Goal: Task Accomplishment & Management: Use online tool/utility

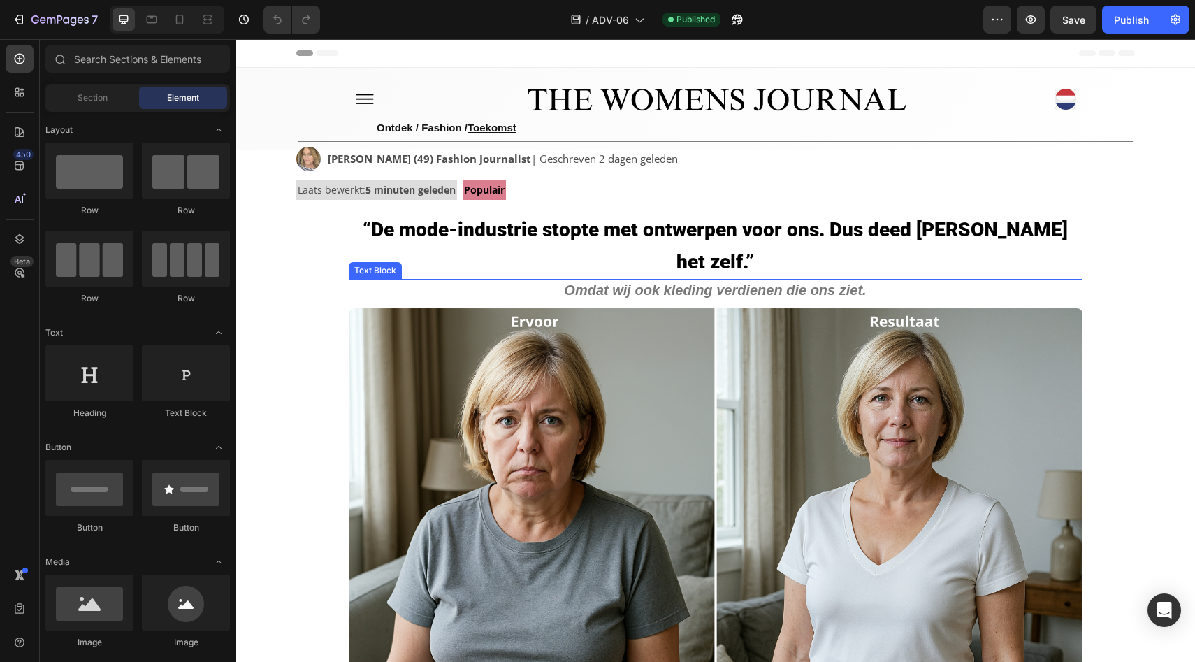
click at [838, 280] on p "Omdat wij ook kleding verdienen die ons ziet." at bounding box center [715, 291] width 731 height 22
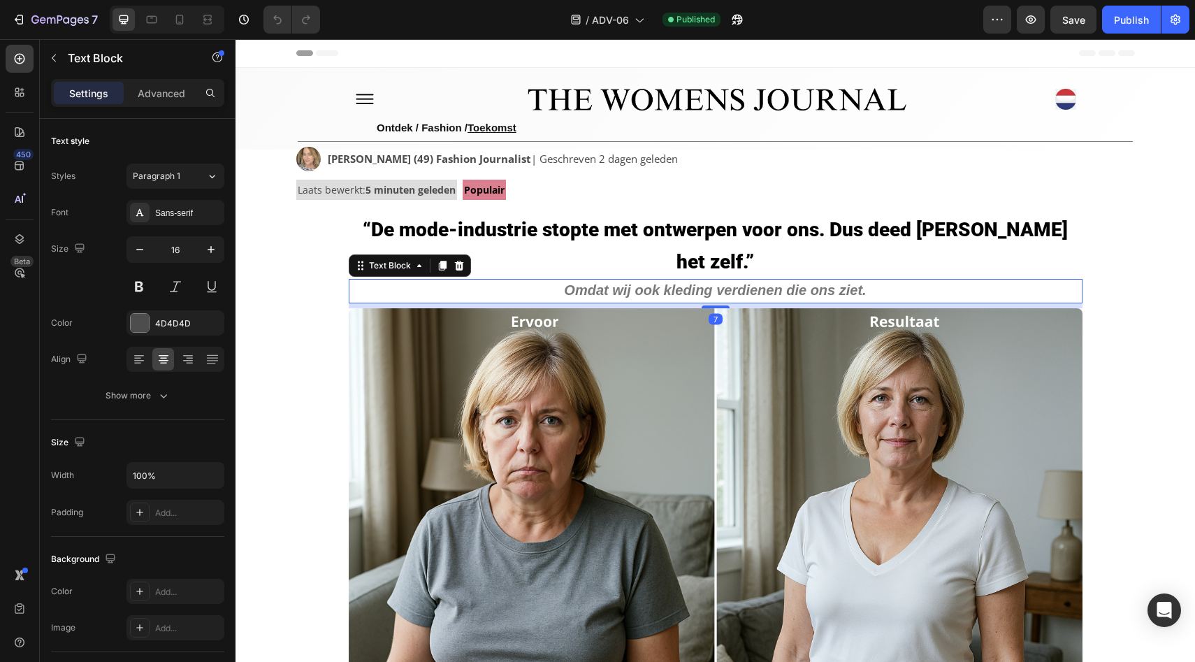
click at [718, 282] on strong "Omdat wij ook kleding verdienen die ons ziet." at bounding box center [715, 289] width 302 height 15
click at [855, 282] on strong "Omdat wij ook kleding verdienen die ons ziet." at bounding box center [715, 289] width 302 height 15
click at [720, 282] on strong "Omdat wij ook kleding verdienen die ons zien." at bounding box center [715, 289] width 306 height 15
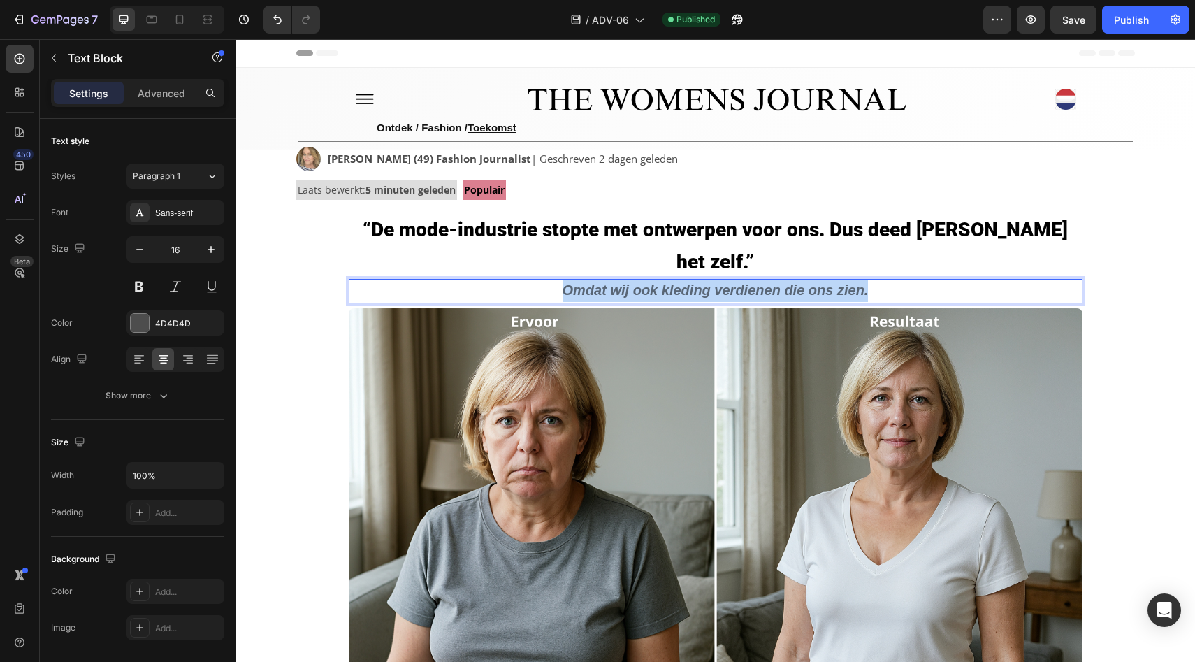
click at [720, 282] on strong "Omdat wij ook kleding verdienen die ons zien." at bounding box center [715, 289] width 306 height 15
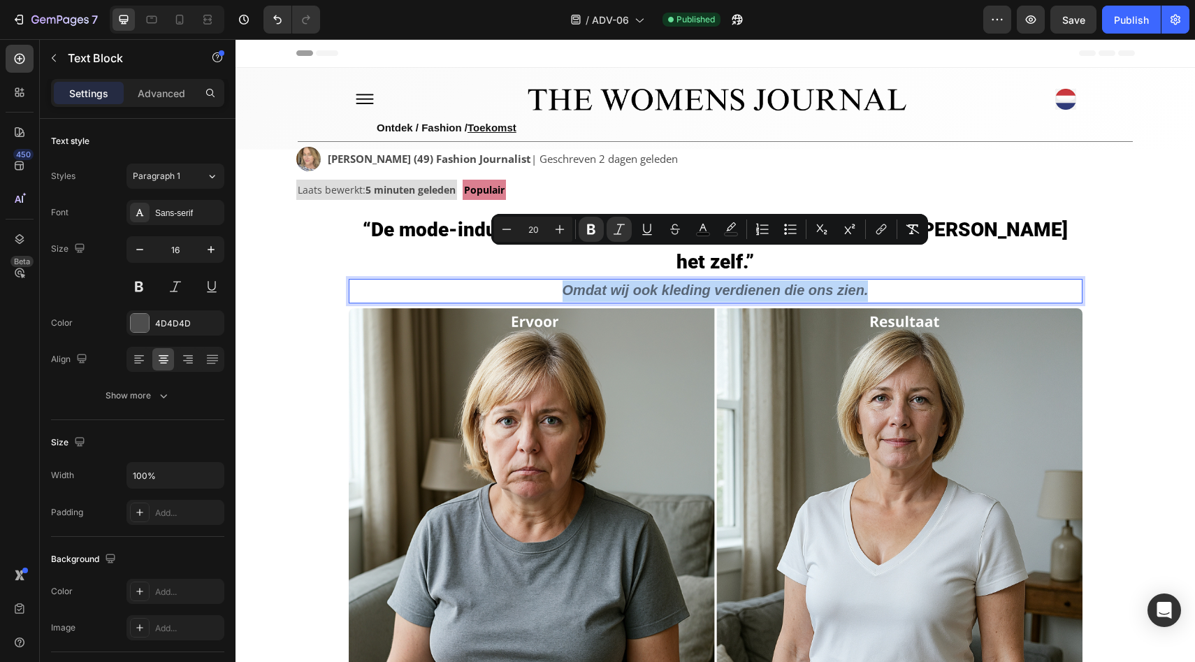
copy strong "Omdat wij ook kleding verdienen die ons zien."
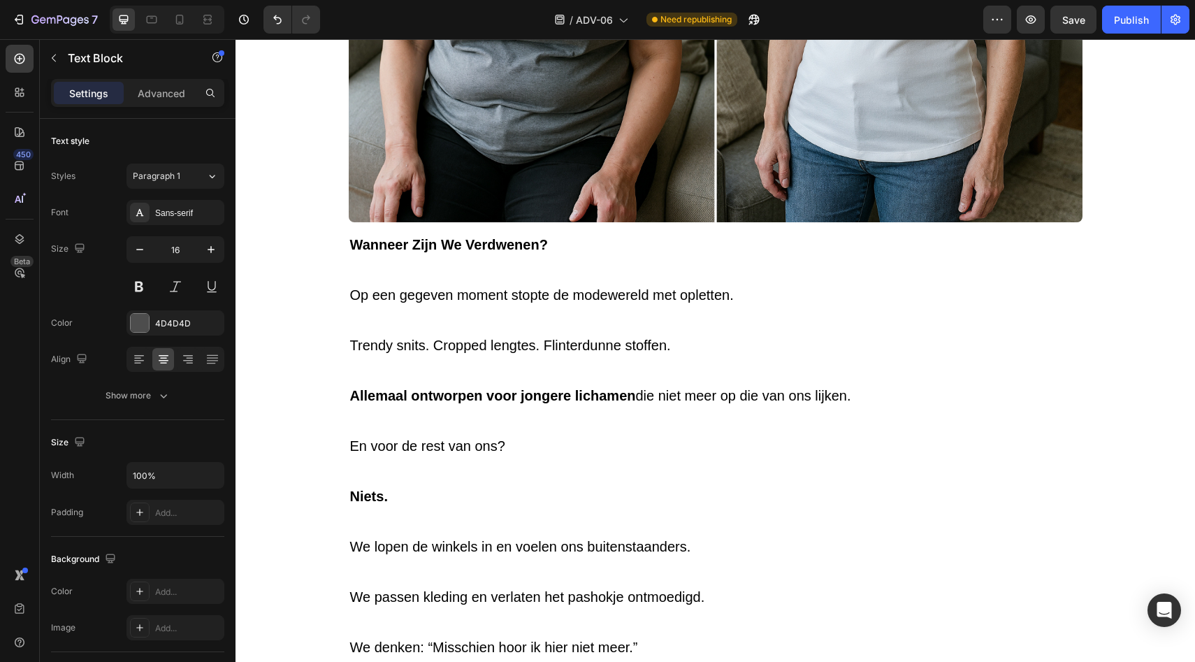
scroll to position [638, 0]
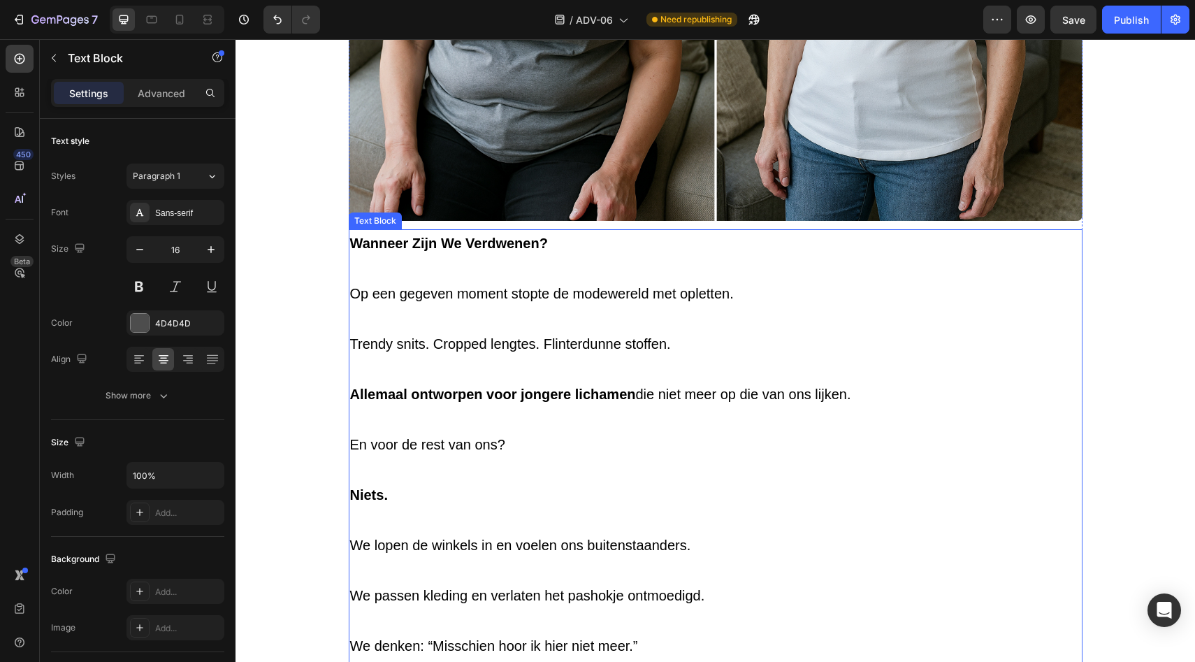
click at [481, 256] on p at bounding box center [715, 268] width 731 height 25
click at [468, 286] on span "Op een gegeven moment stopte de modewereld met opletten." at bounding box center [542, 293] width 384 height 15
click at [729, 281] on p "Op een gegeven moment stopte de modewereld met opletten." at bounding box center [715, 293] width 731 height 25
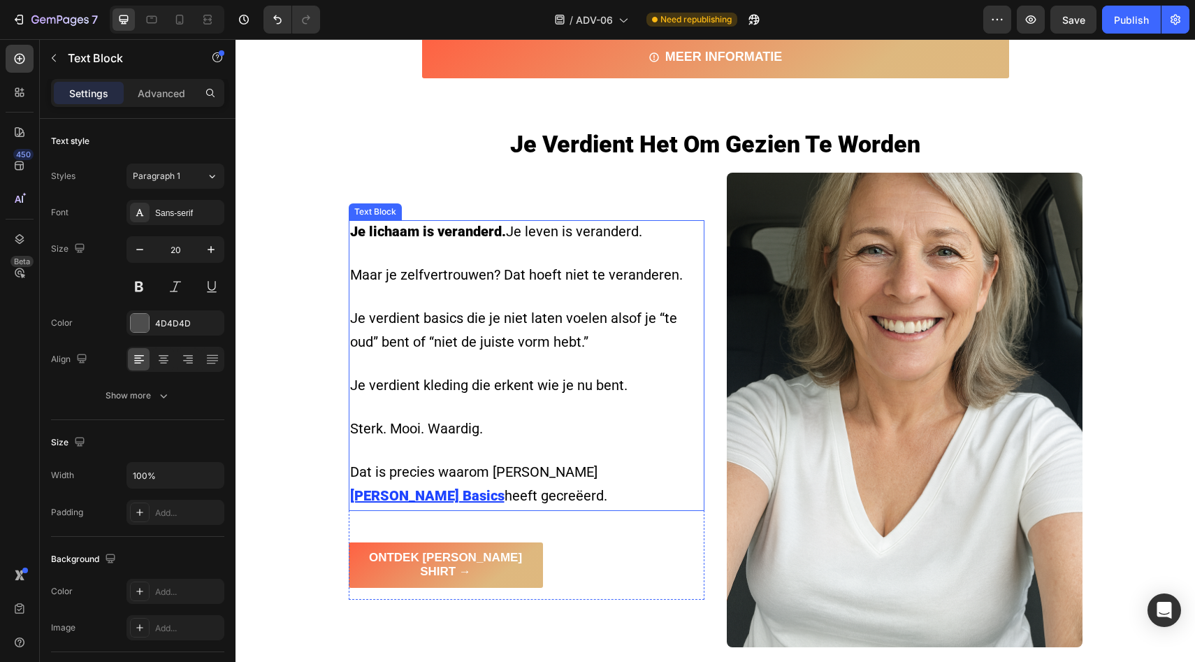
scroll to position [1441, 0]
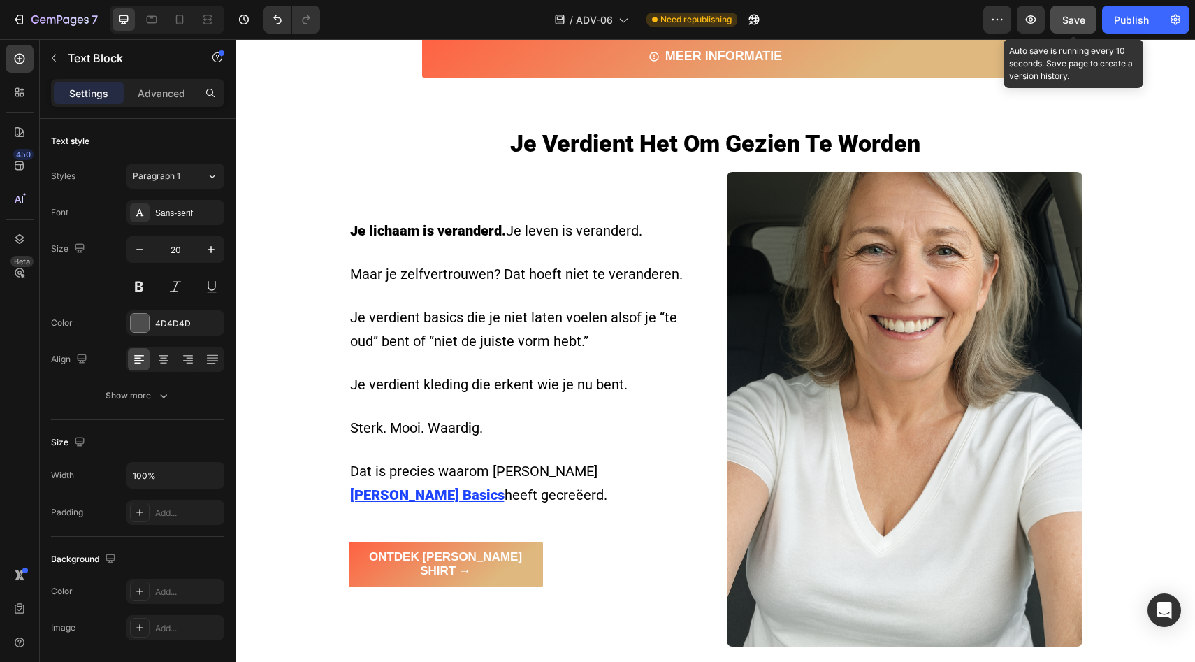
click at [1074, 14] on span "Save" at bounding box center [1073, 20] width 23 height 12
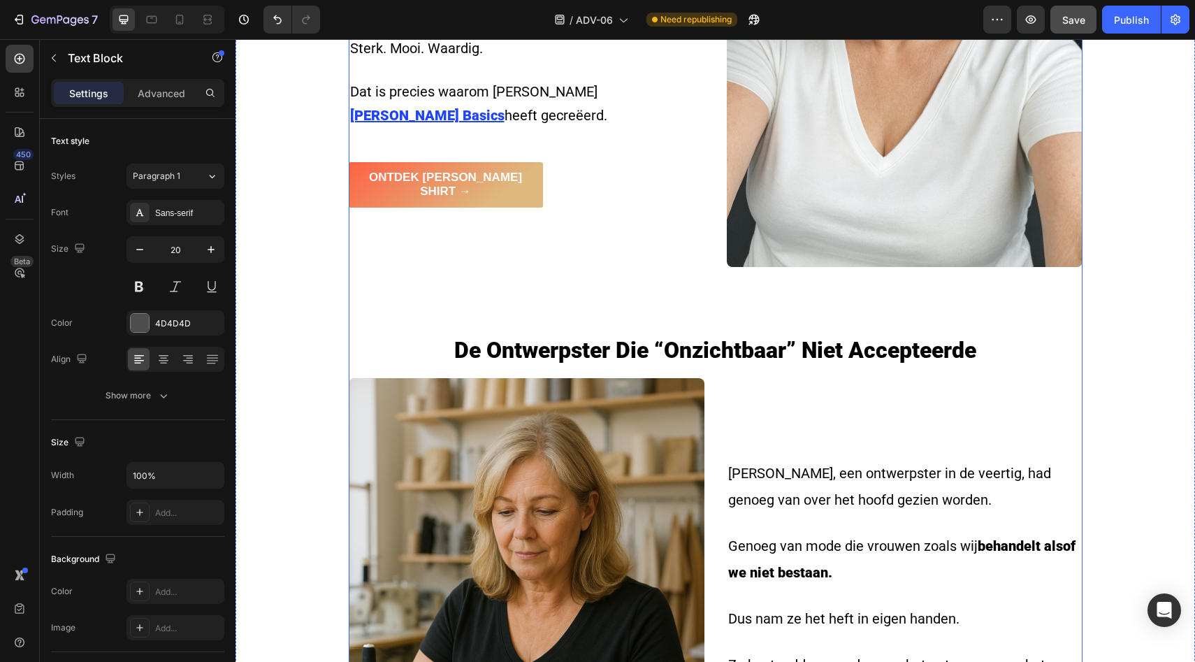
scroll to position [2064, 0]
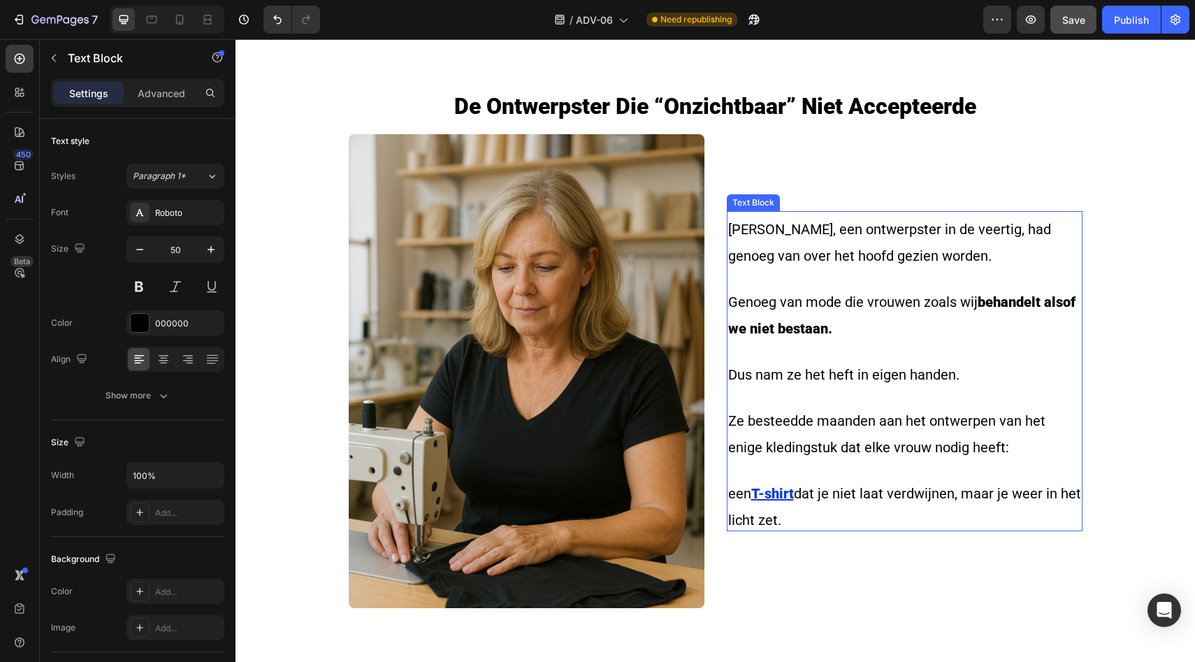
click at [912, 221] on span "Sara, een ontwerpster in de veertig, had genoeg van over het hoofd gezien worde…" at bounding box center [889, 242] width 323 height 43
click at [802, 19] on div "/ ADV-06 Need republishing" at bounding box center [657, 20] width 652 height 28
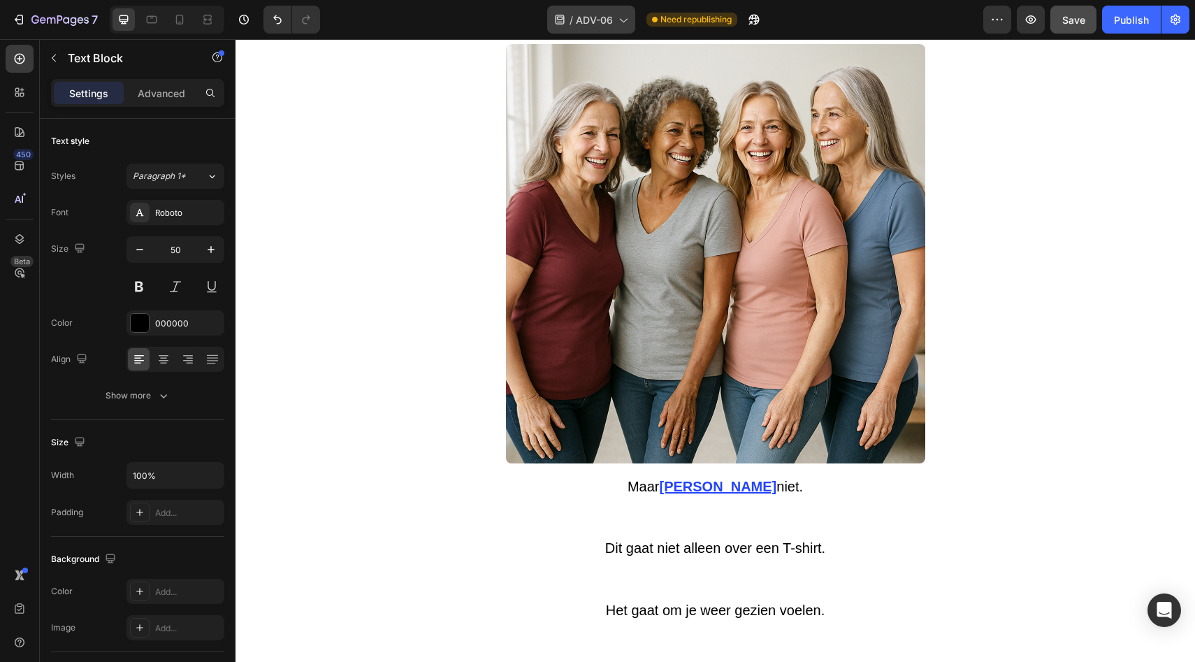
scroll to position [5702, 0]
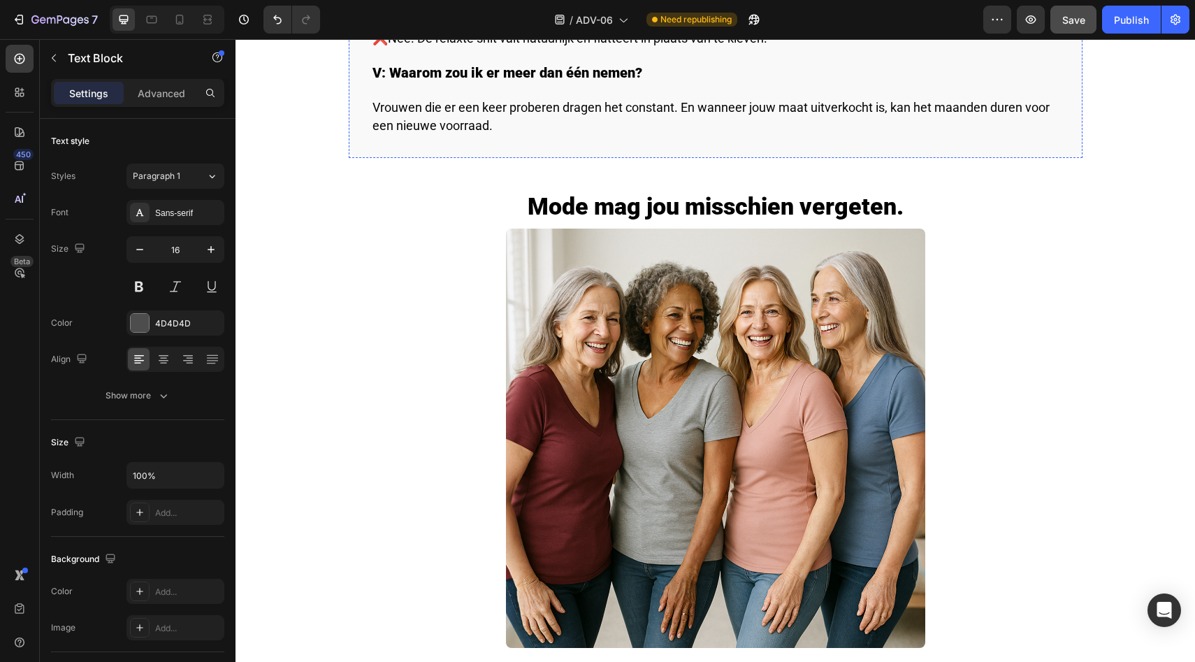
click at [167, 361] on icon at bounding box center [164, 360] width 10 height 1
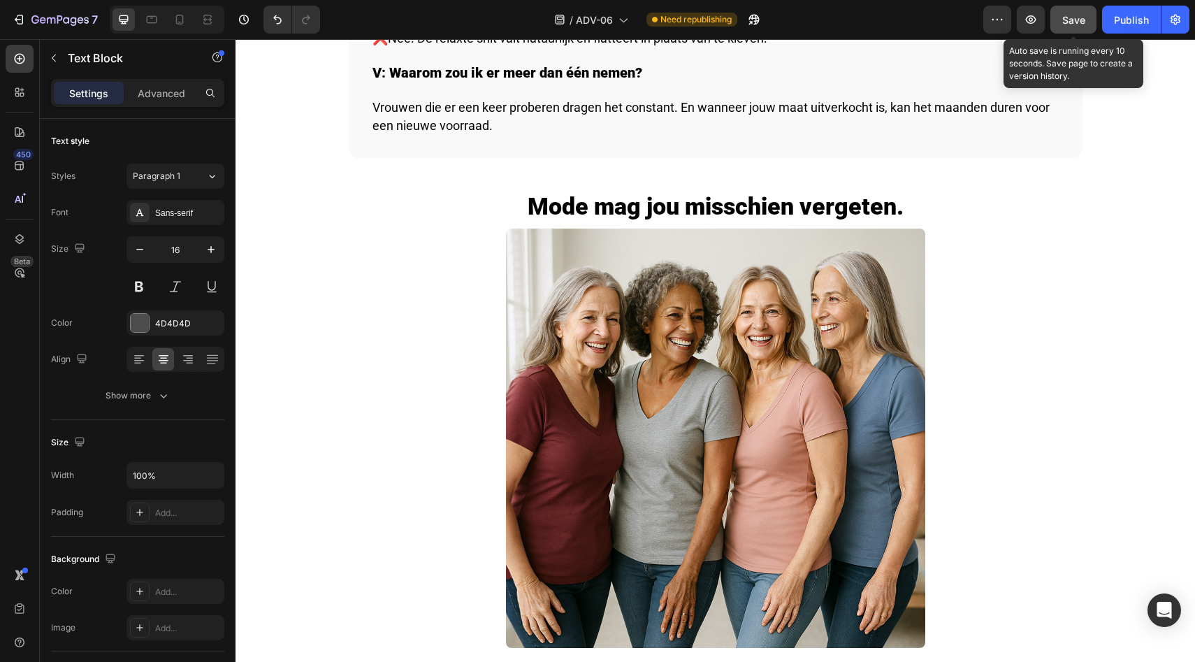
click at [1066, 13] on div "Save" at bounding box center [1073, 20] width 23 height 15
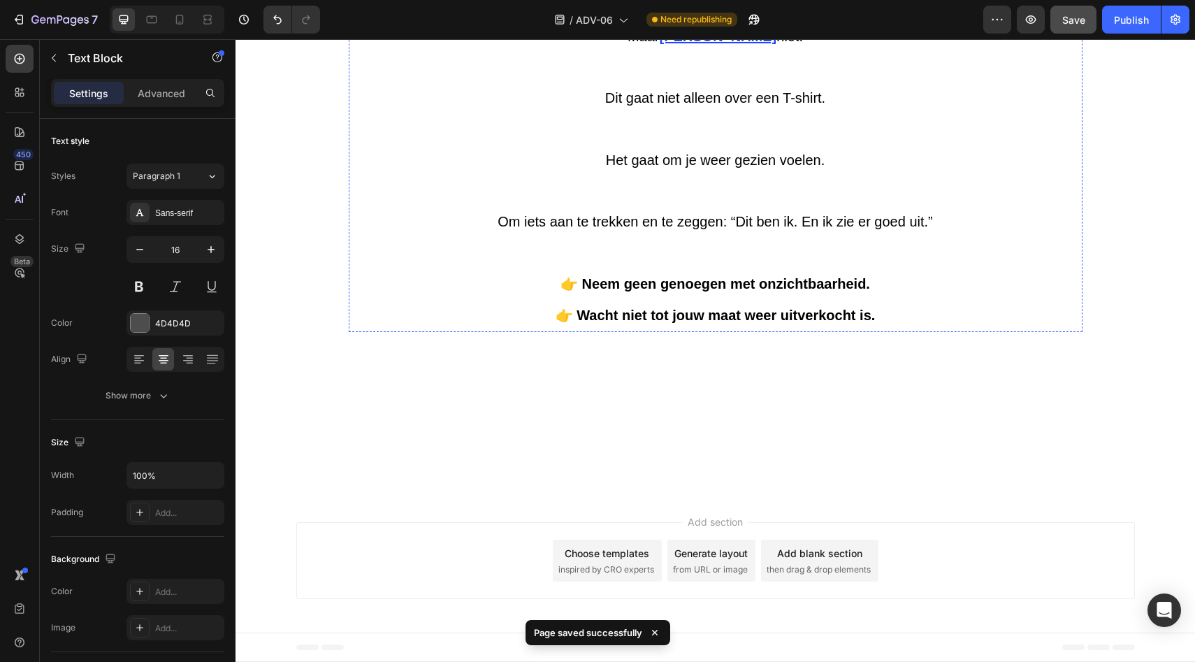
scroll to position [6301, 0]
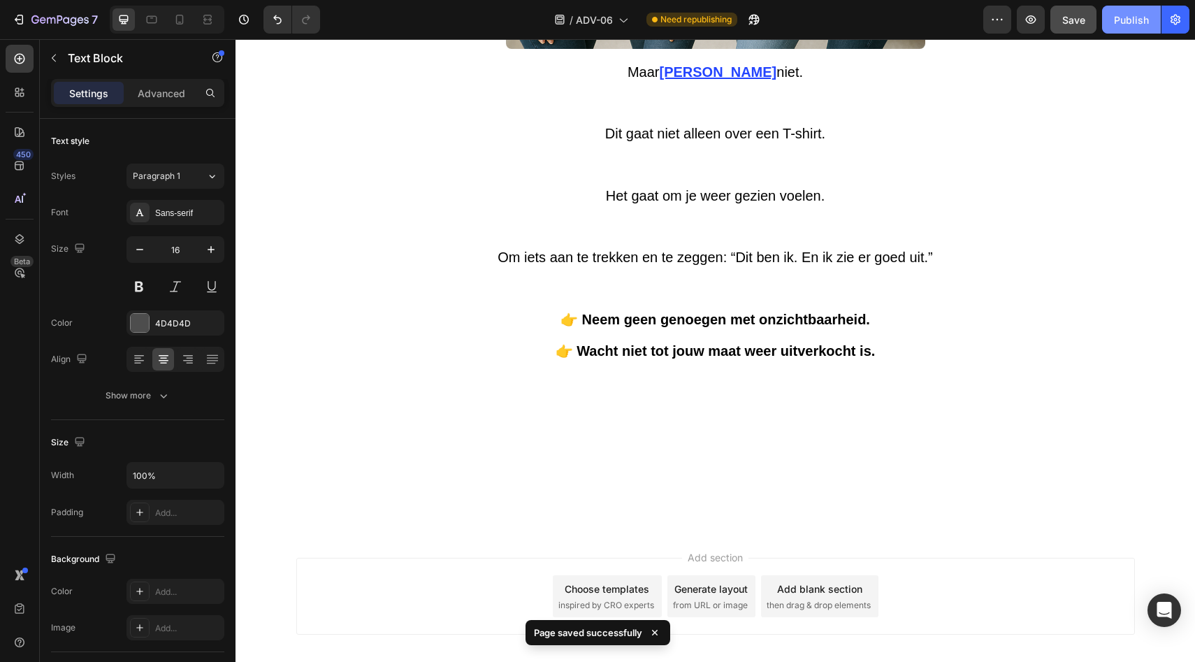
click at [1117, 24] on div "Publish" at bounding box center [1131, 20] width 35 height 15
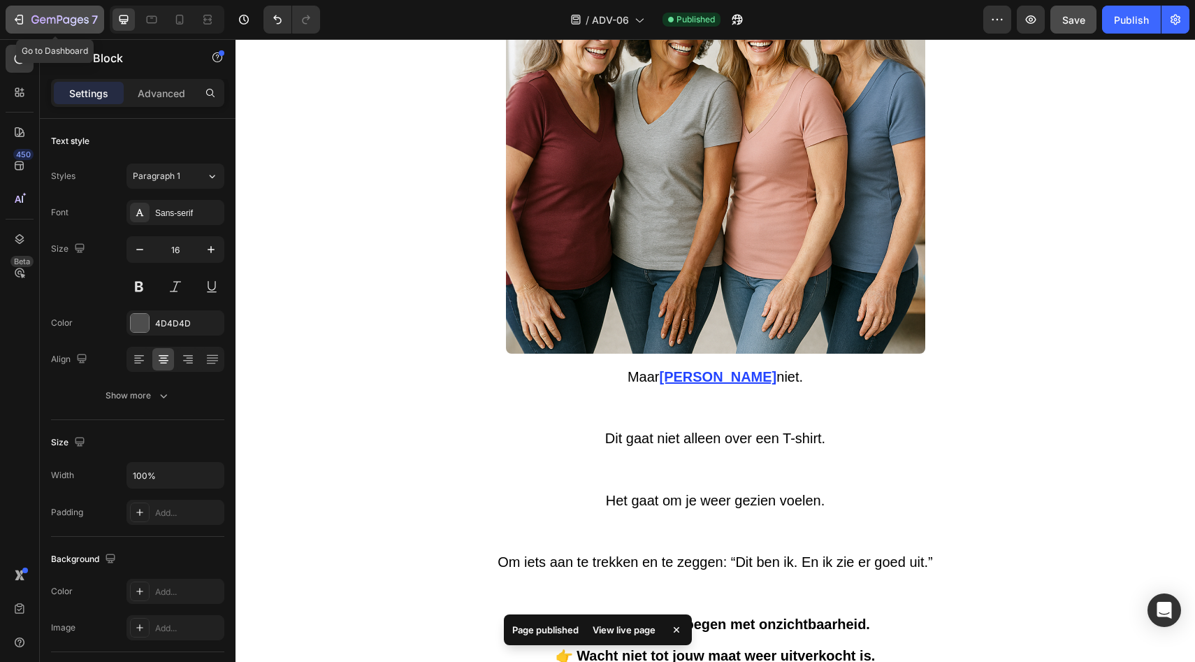
click at [66, 20] on icon "button" at bounding box center [59, 21] width 57 height 12
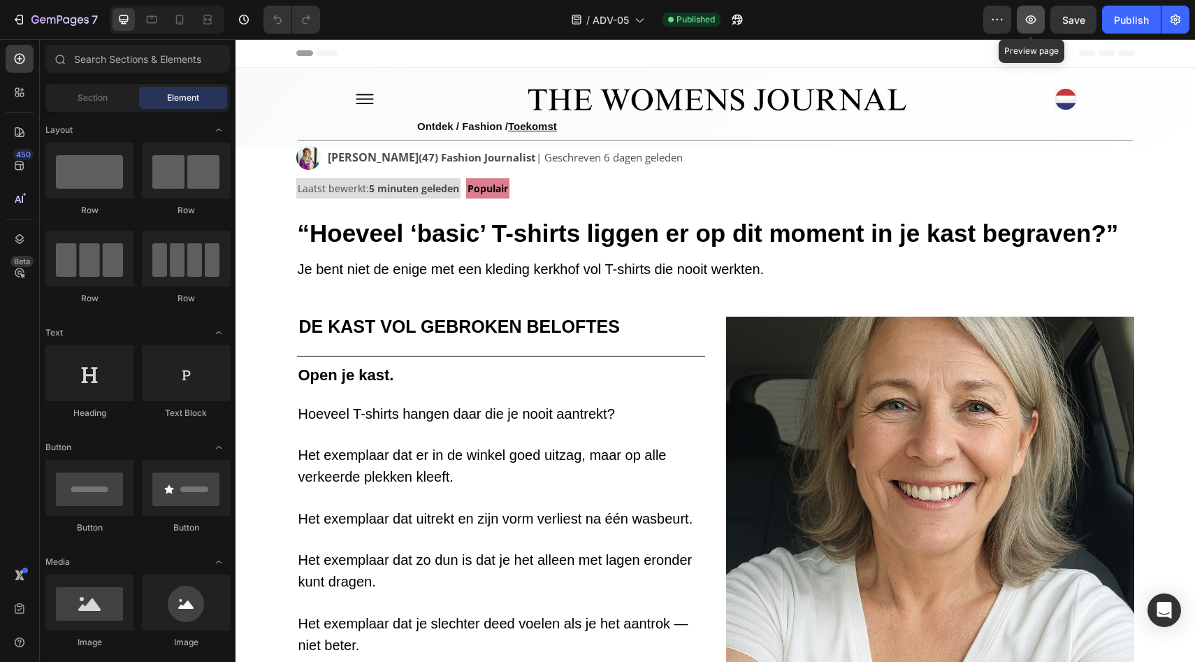
click at [1026, 24] on icon "button" at bounding box center [1031, 20] width 14 height 14
click at [37, 27] on div "7" at bounding box center [64, 19] width 66 height 17
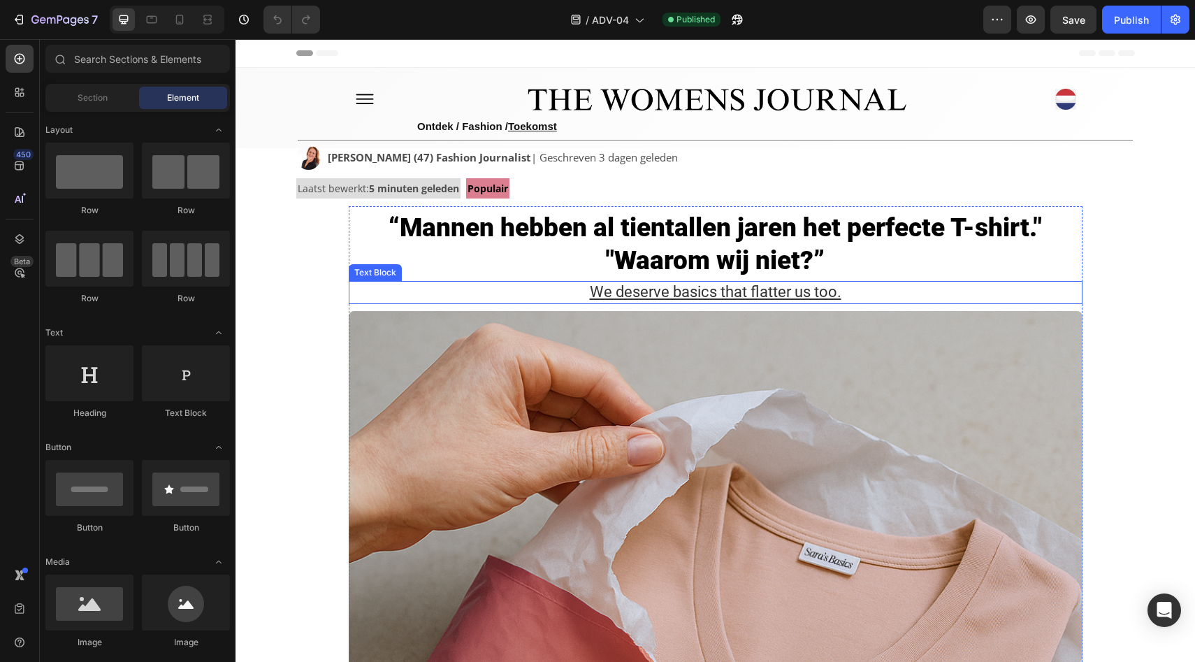
click at [653, 289] on u "We deserve basics that flatter us too." at bounding box center [716, 291] width 252 height 17
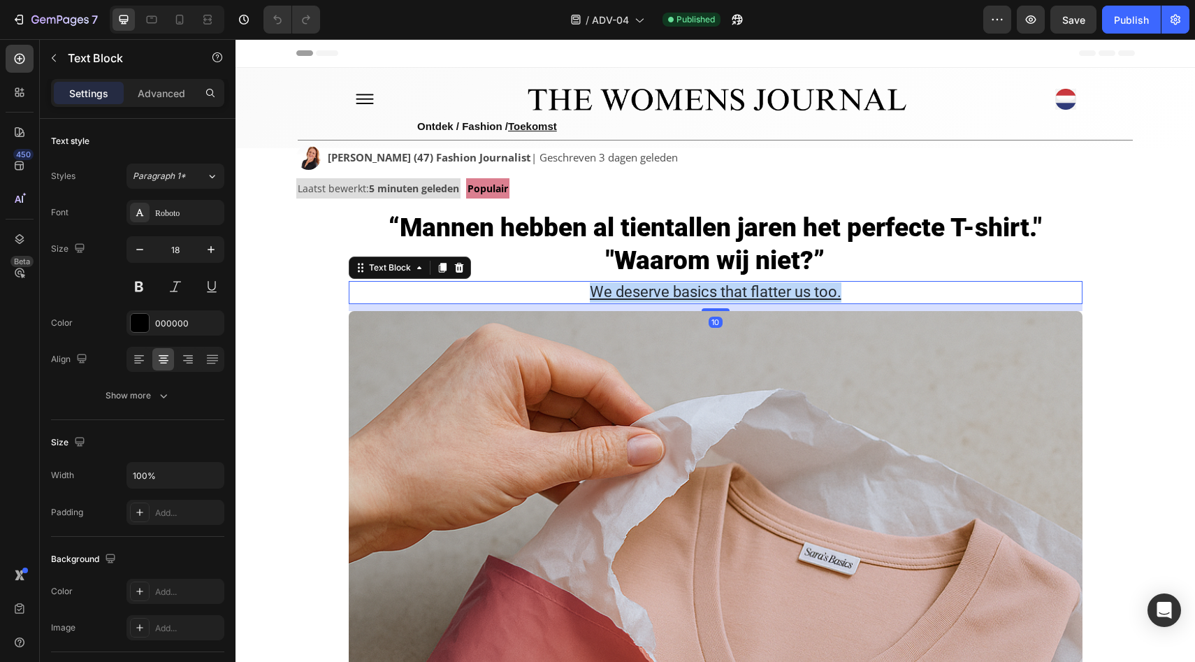
click at [653, 289] on u "We deserve basics that flatter us too." at bounding box center [716, 291] width 252 height 17
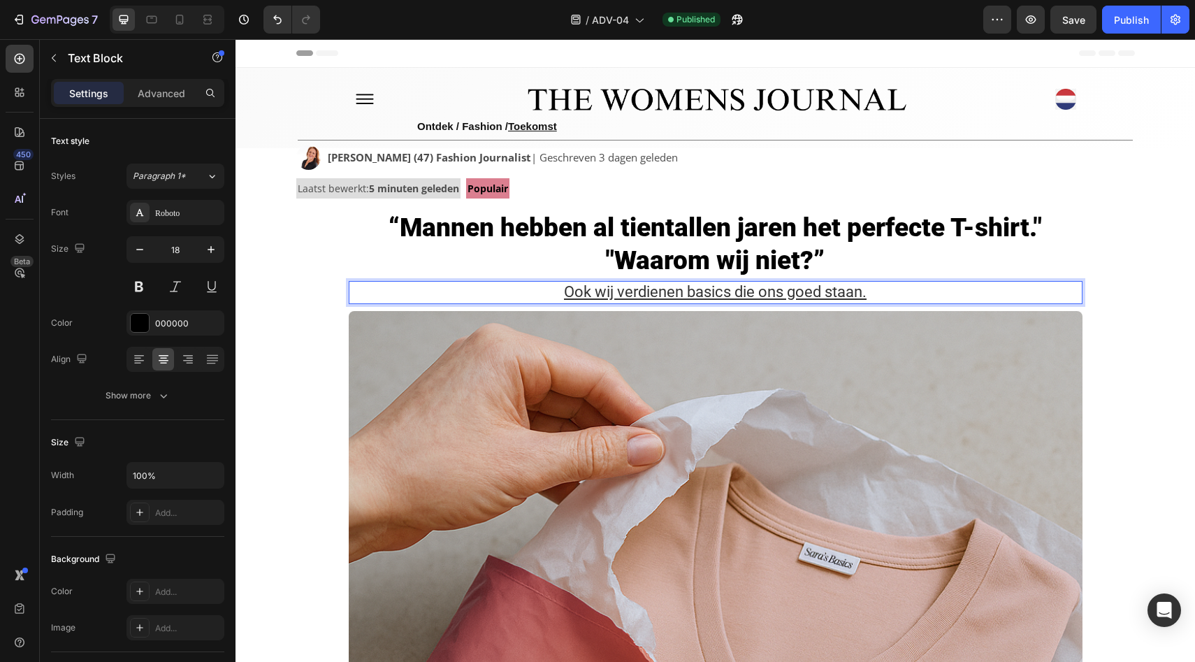
click at [191, 24] on div at bounding box center [167, 20] width 115 height 28
click at [185, 23] on icon at bounding box center [180, 20] width 14 height 14
type input "9"
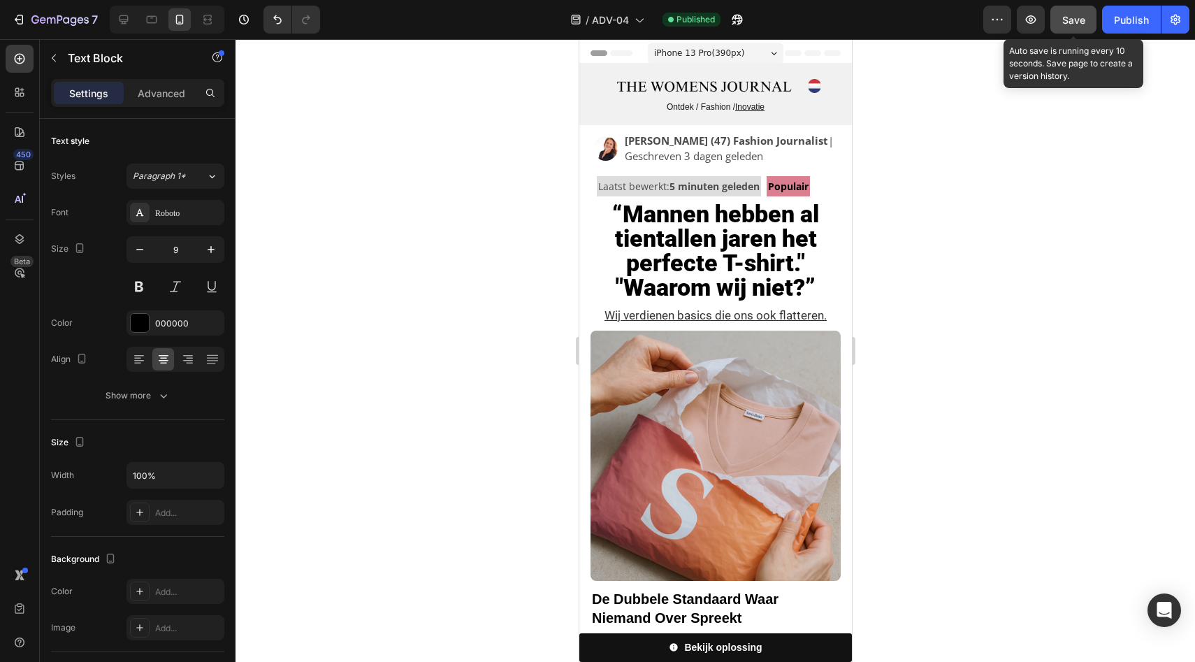
click at [1087, 22] on button "Save" at bounding box center [1073, 20] width 46 height 28
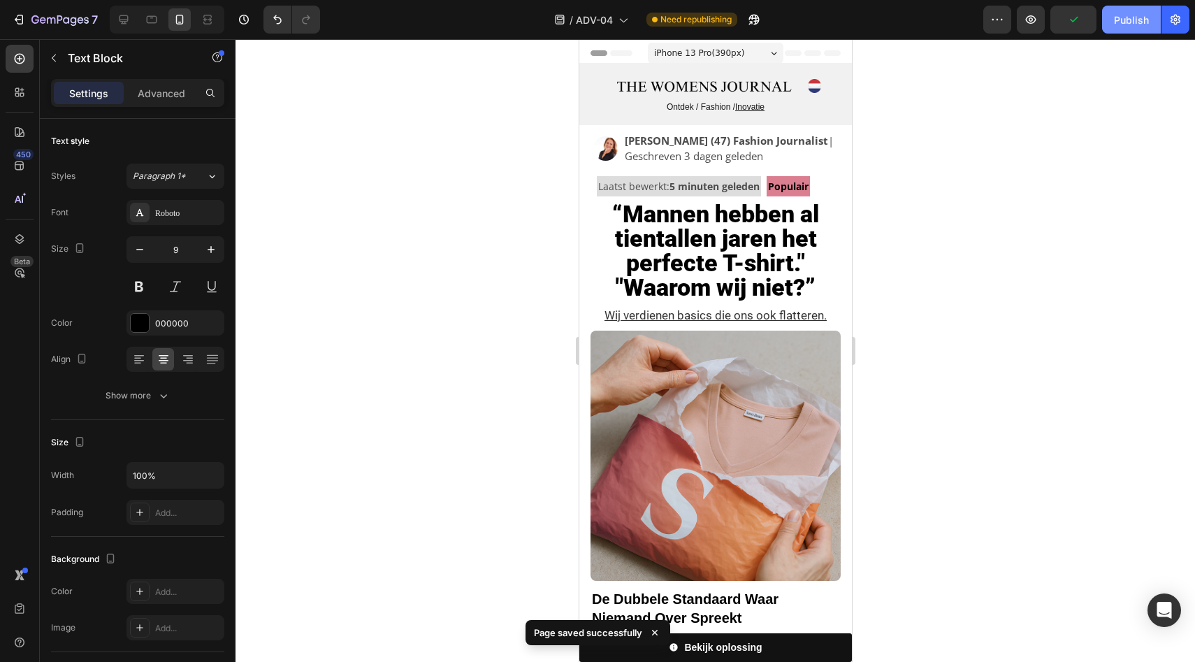
click at [1124, 23] on div "Publish" at bounding box center [1131, 20] width 35 height 15
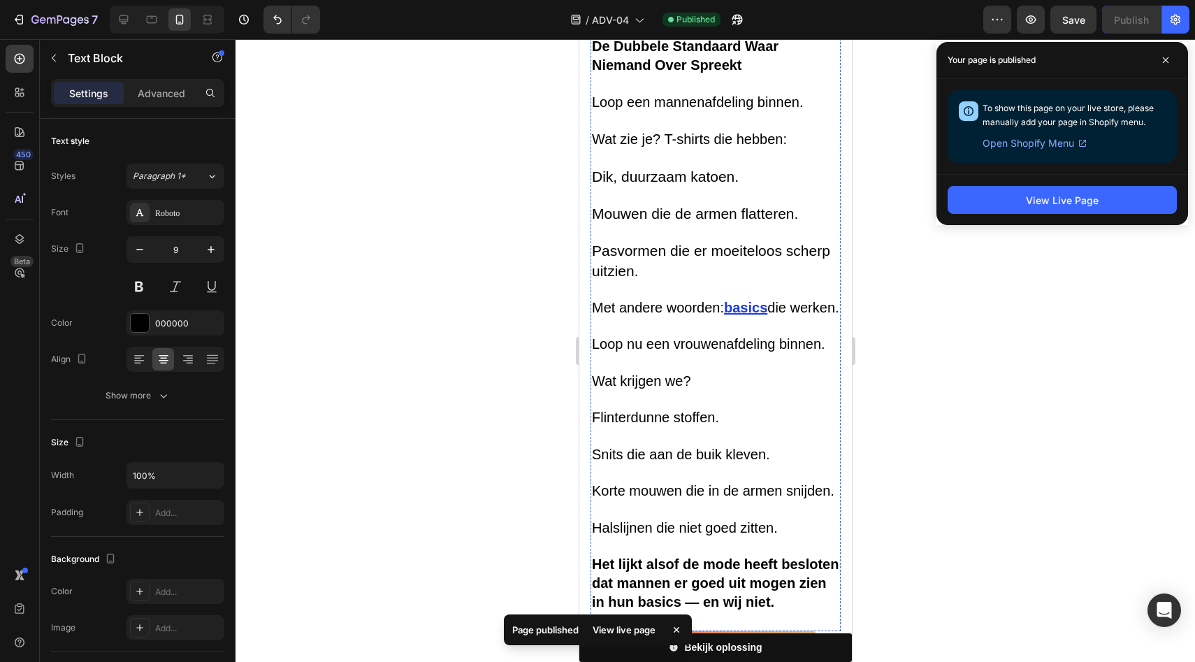
scroll to position [667, 0]
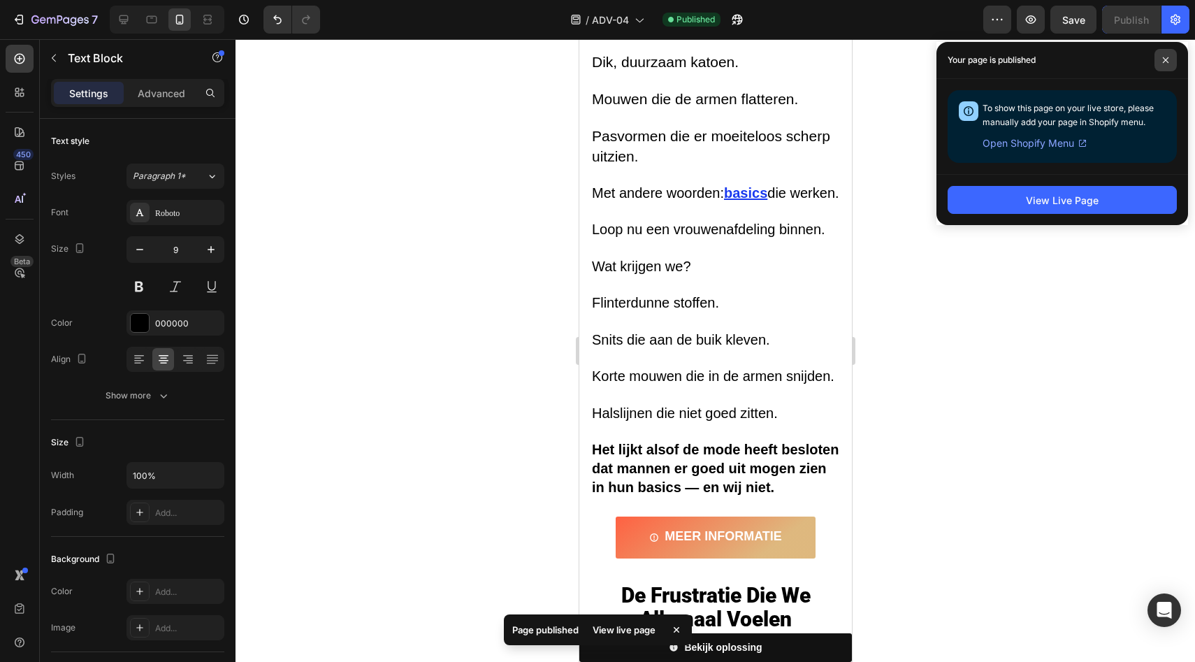
click at [1163, 57] on icon at bounding box center [1165, 60] width 7 height 7
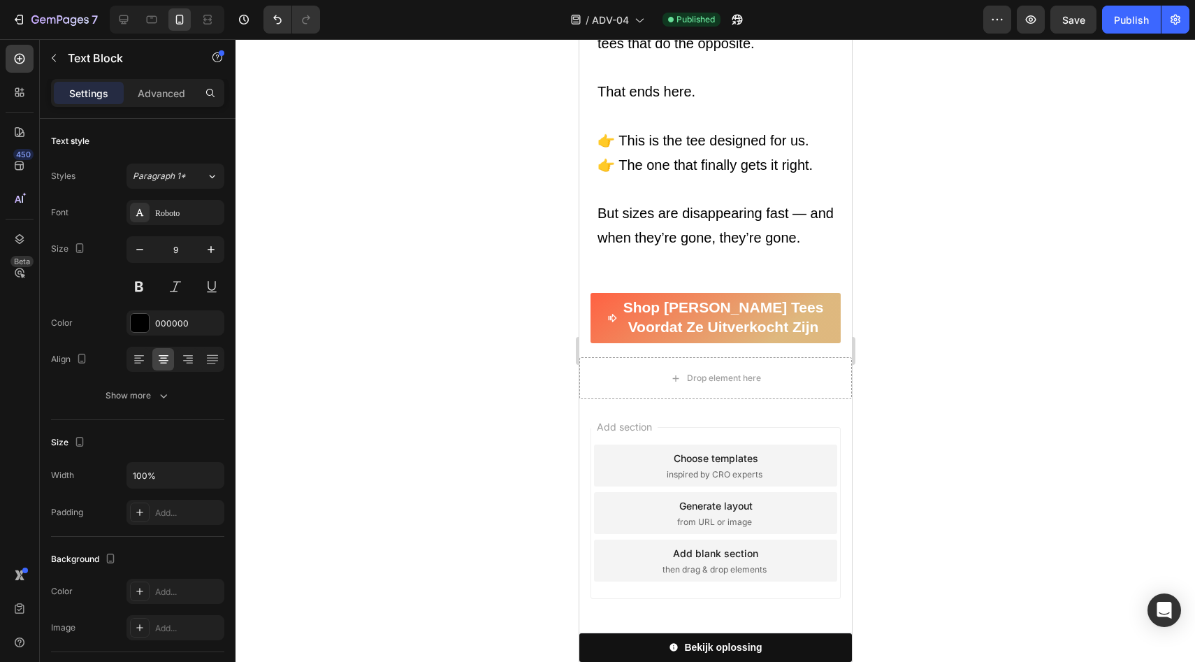
scroll to position [6023, 0]
click at [34, 15] on icon "button" at bounding box center [59, 21] width 57 height 12
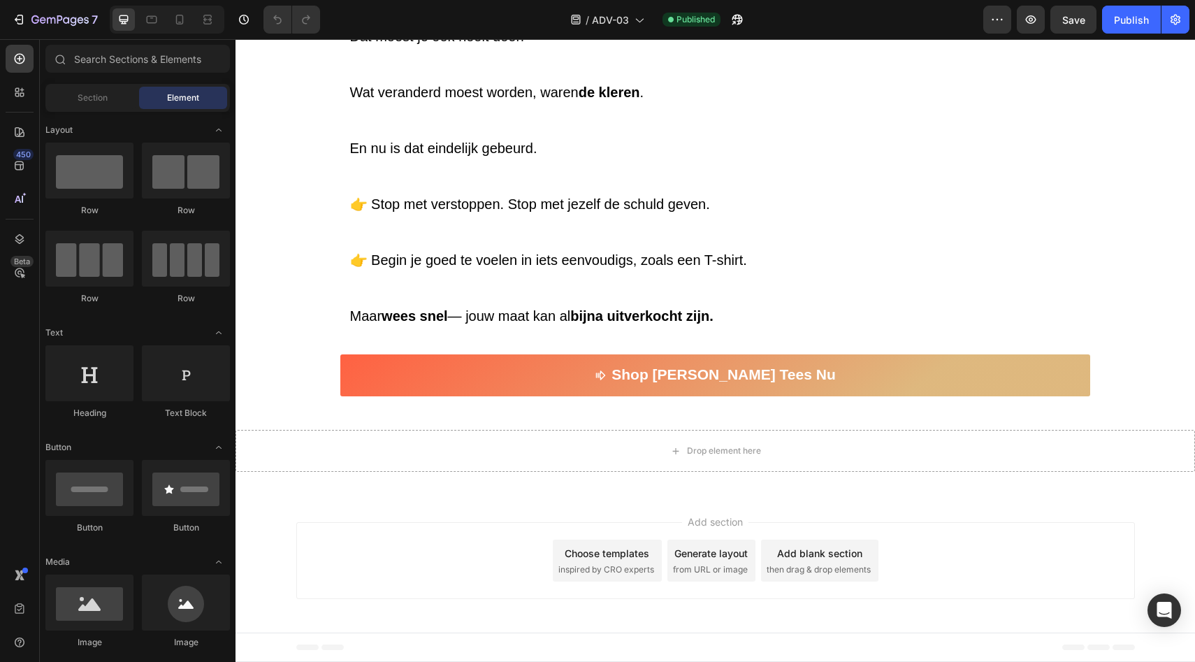
scroll to position [6912, 0]
click at [185, 15] on icon at bounding box center [180, 20] width 14 height 14
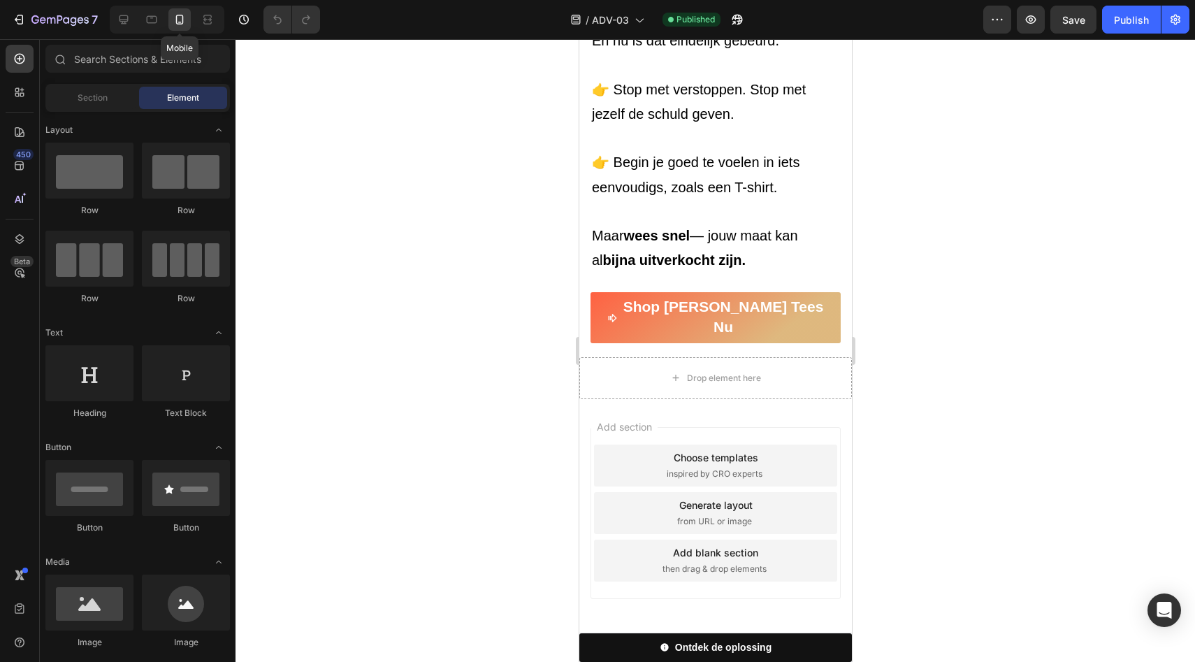
click at [185, 15] on icon at bounding box center [180, 20] width 14 height 14
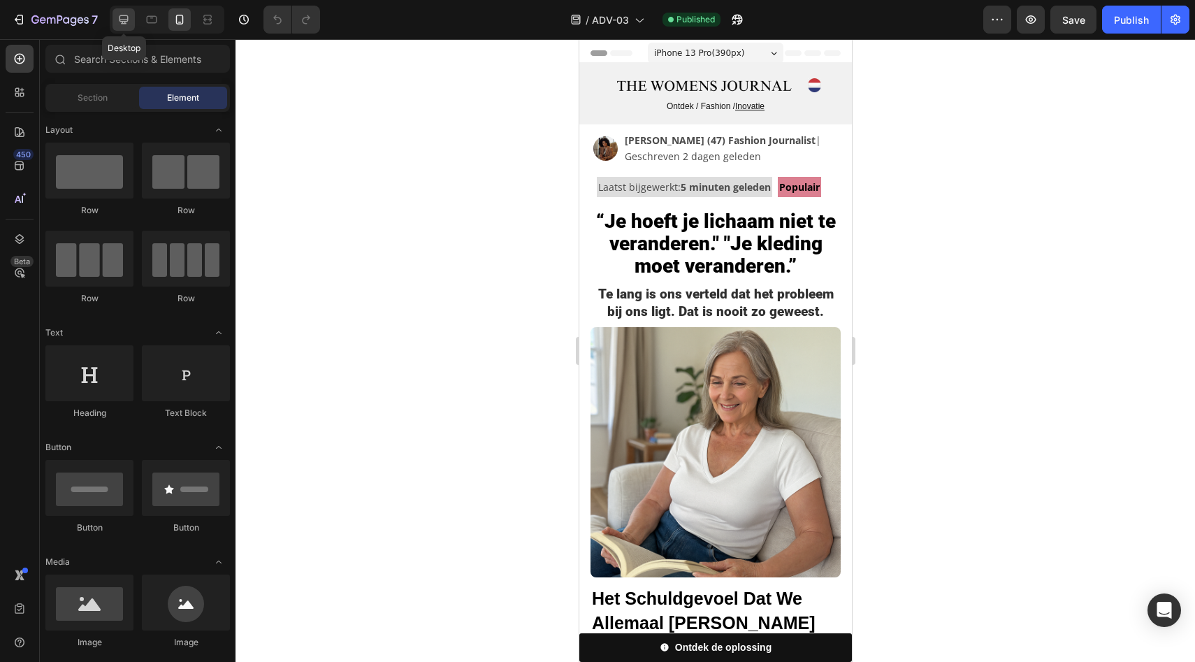
click at [124, 22] on icon at bounding box center [123, 19] width 9 height 9
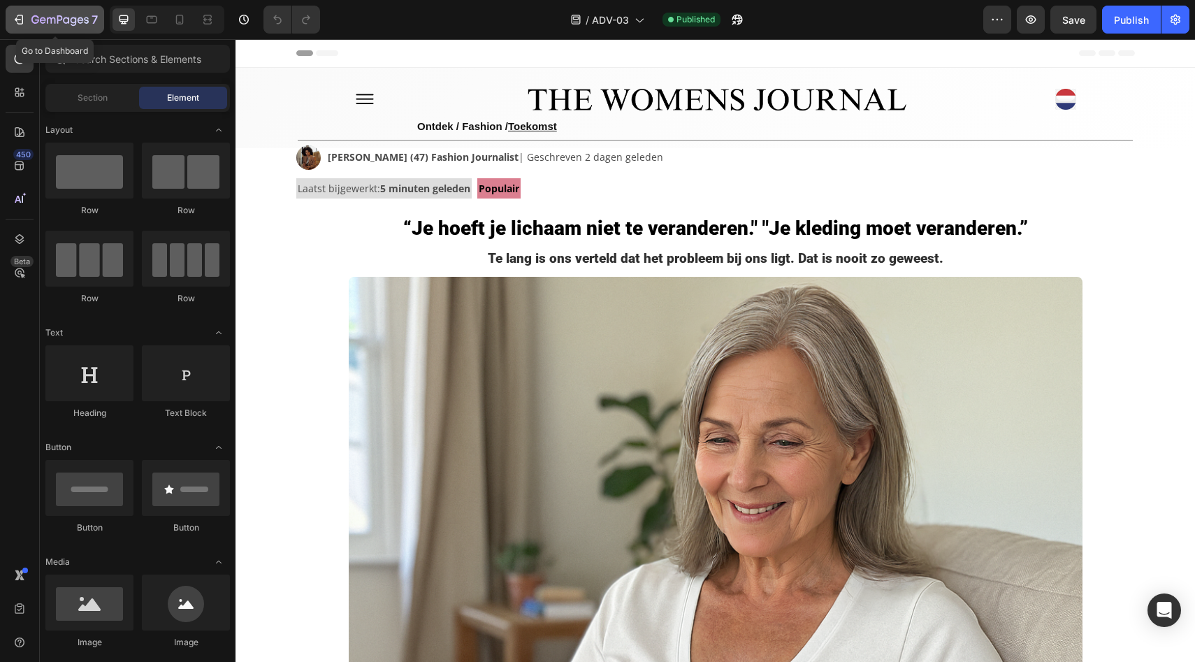
click at [17, 25] on icon "button" at bounding box center [19, 20] width 14 height 14
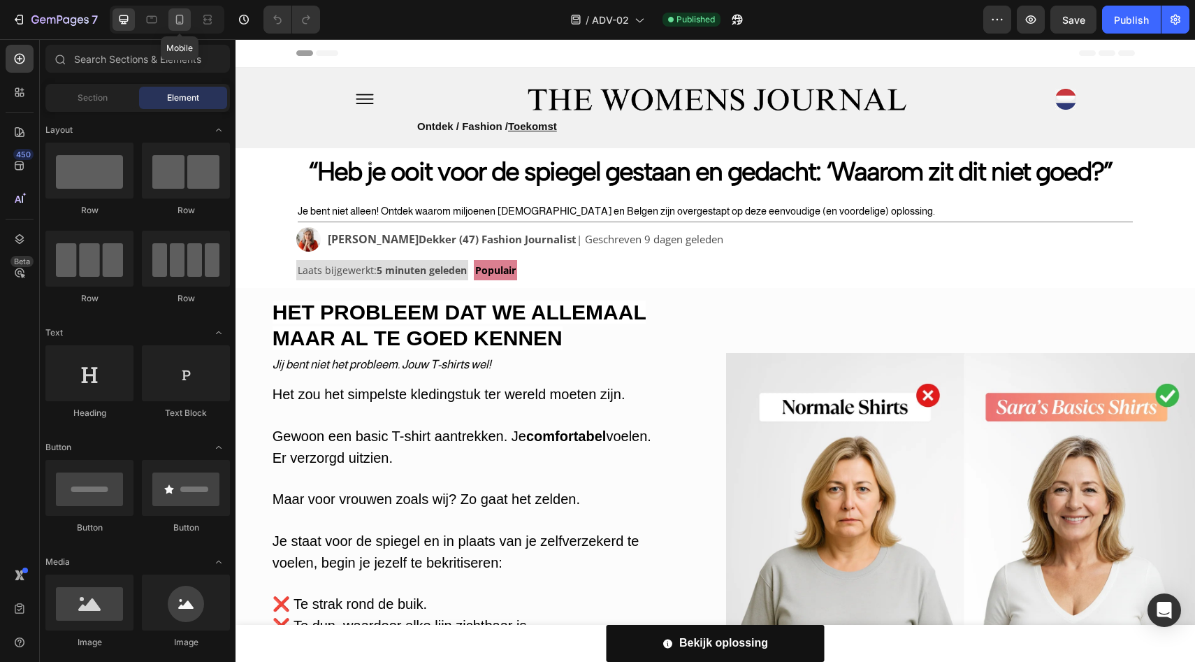
click at [181, 20] on icon at bounding box center [180, 20] width 14 height 14
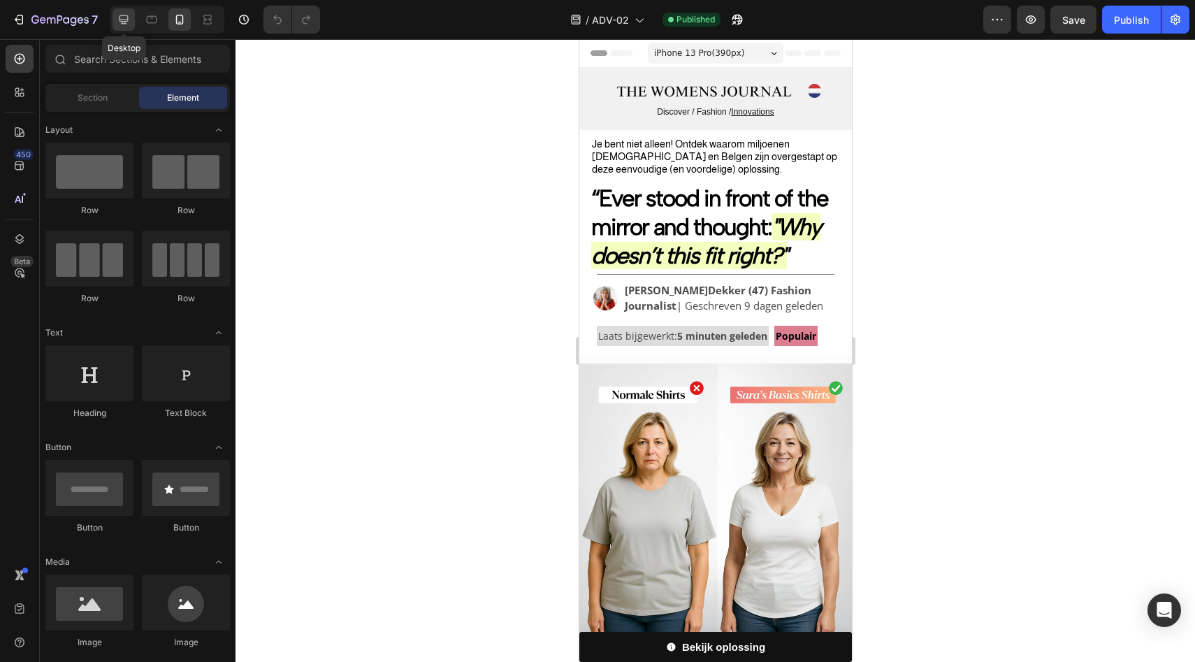
click at [122, 22] on icon at bounding box center [123, 19] width 9 height 9
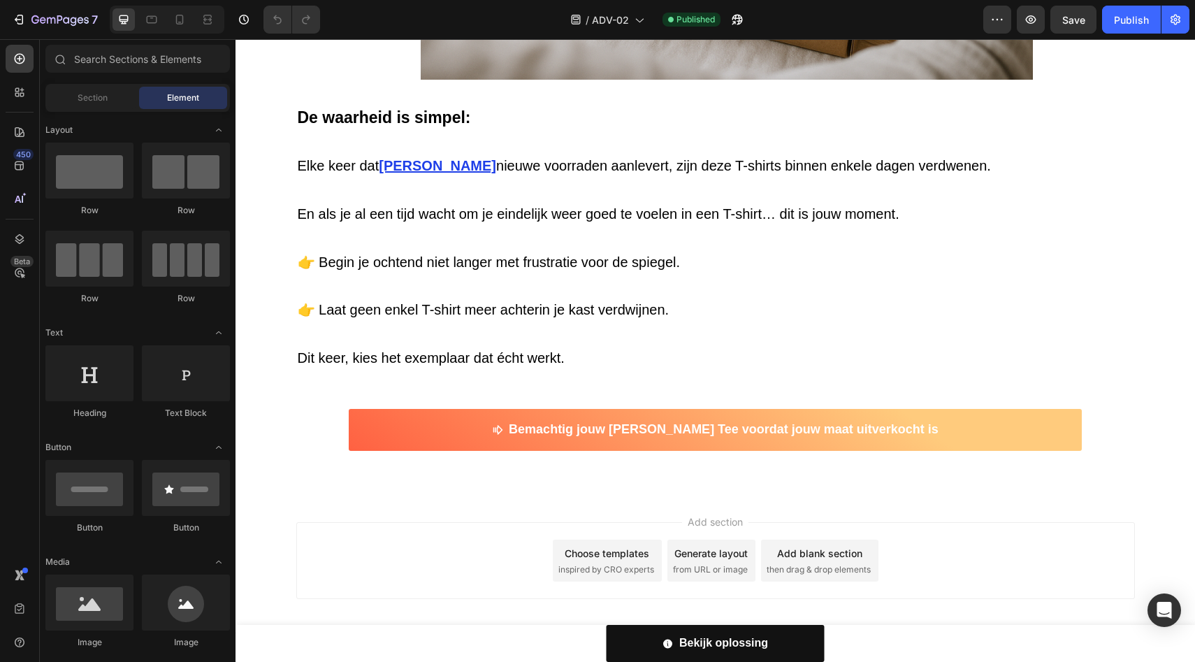
scroll to position [6243, 0]
click at [85, 13] on div "7" at bounding box center [64, 19] width 66 height 17
